Goal: Find specific page/section: Find specific page/section

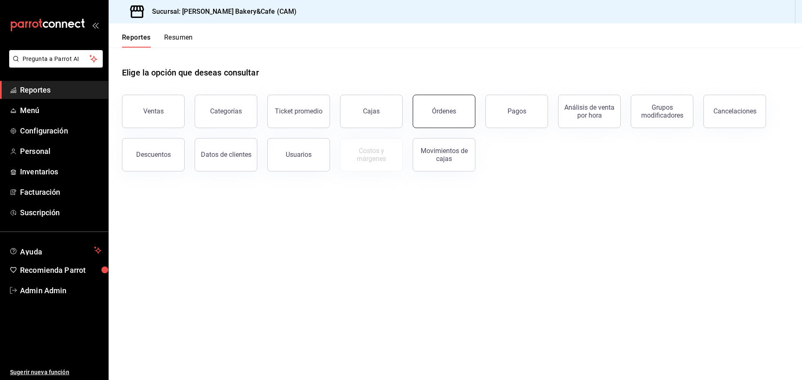
click at [448, 114] on div "Órdenes" at bounding box center [444, 111] width 24 height 8
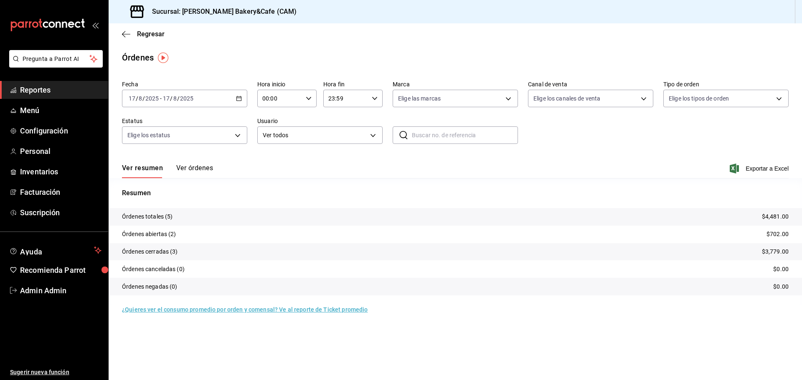
click at [62, 86] on span "Reportes" at bounding box center [60, 89] width 81 height 11
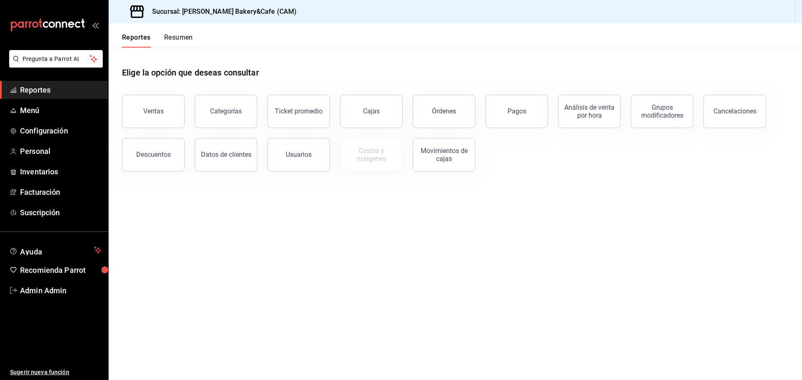
click at [36, 87] on span "Reportes" at bounding box center [60, 89] width 81 height 11
click at [516, 106] on button "Pagos" at bounding box center [516, 111] width 63 height 33
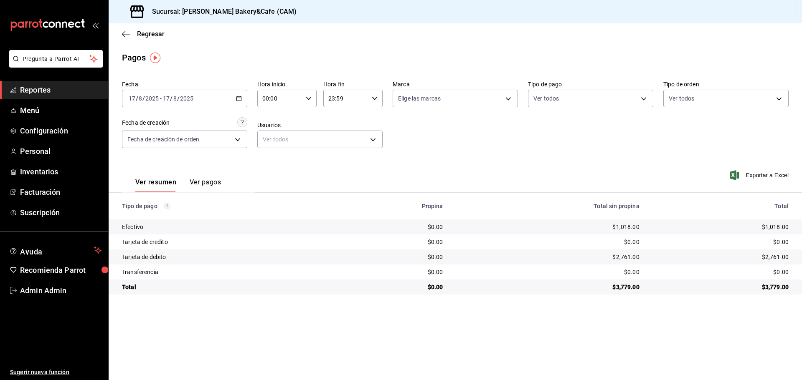
click at [235, 96] on div "2025-08-17 17 / 8 / 2025 - 2025-08-17 17 / 8 / 2025" at bounding box center [184, 99] width 125 height 18
click at [141, 139] on span "Ayer" at bounding box center [161, 142] width 65 height 9
click at [67, 89] on span "Reportes" at bounding box center [60, 89] width 81 height 11
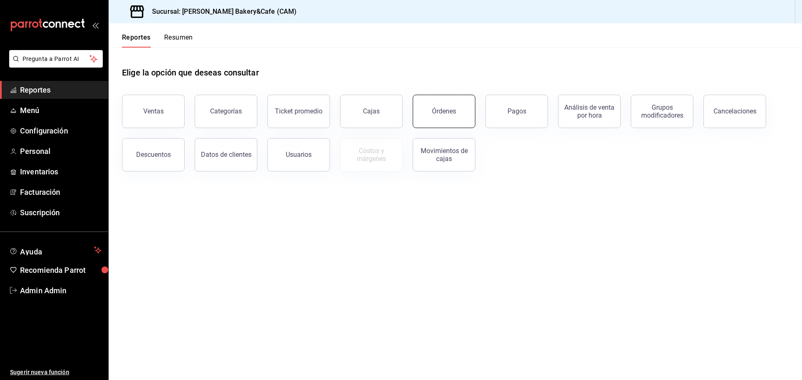
click at [469, 112] on button "Órdenes" at bounding box center [444, 111] width 63 height 33
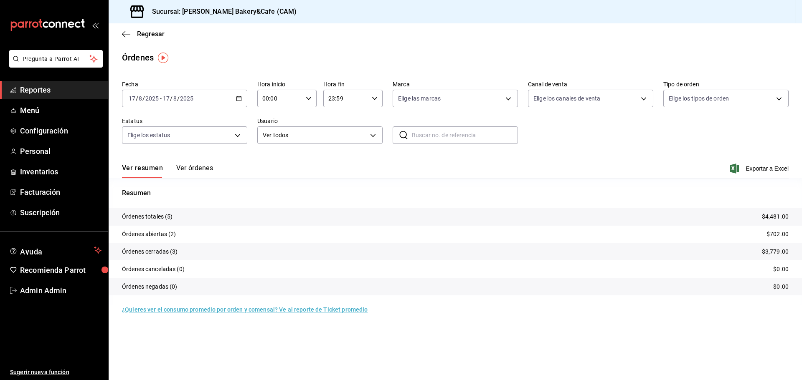
click at [195, 168] on button "Ver órdenes" at bounding box center [194, 171] width 37 height 14
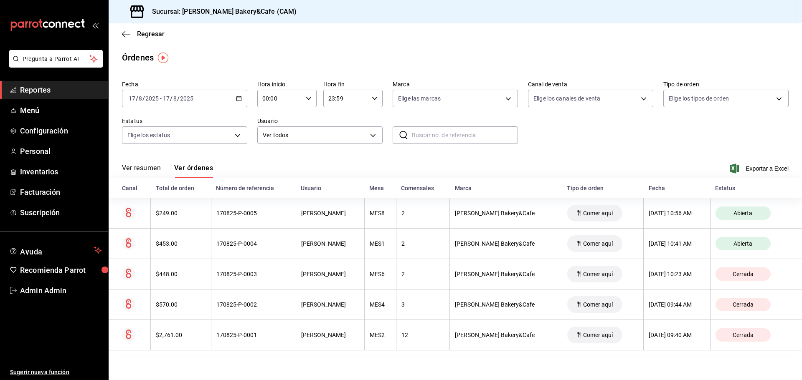
click at [239, 99] on icon "button" at bounding box center [239, 99] width 6 height 6
click at [64, 83] on link "Reportes" at bounding box center [54, 90] width 108 height 18
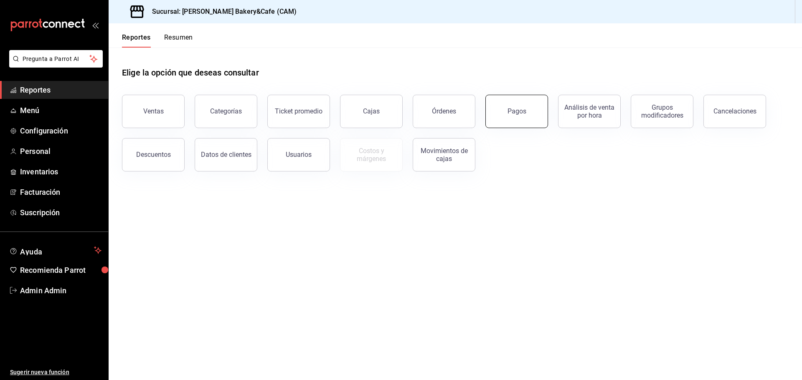
click at [500, 113] on button "Pagos" at bounding box center [516, 111] width 63 height 33
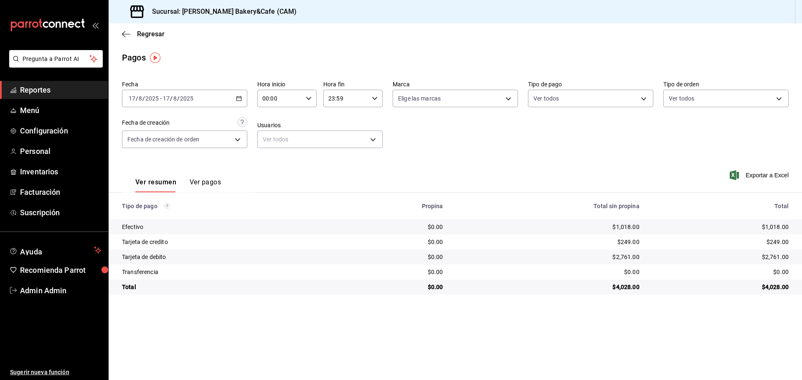
click at [213, 183] on button "Ver pagos" at bounding box center [205, 185] width 31 height 14
